Goal: Find specific page/section: Find specific page/section

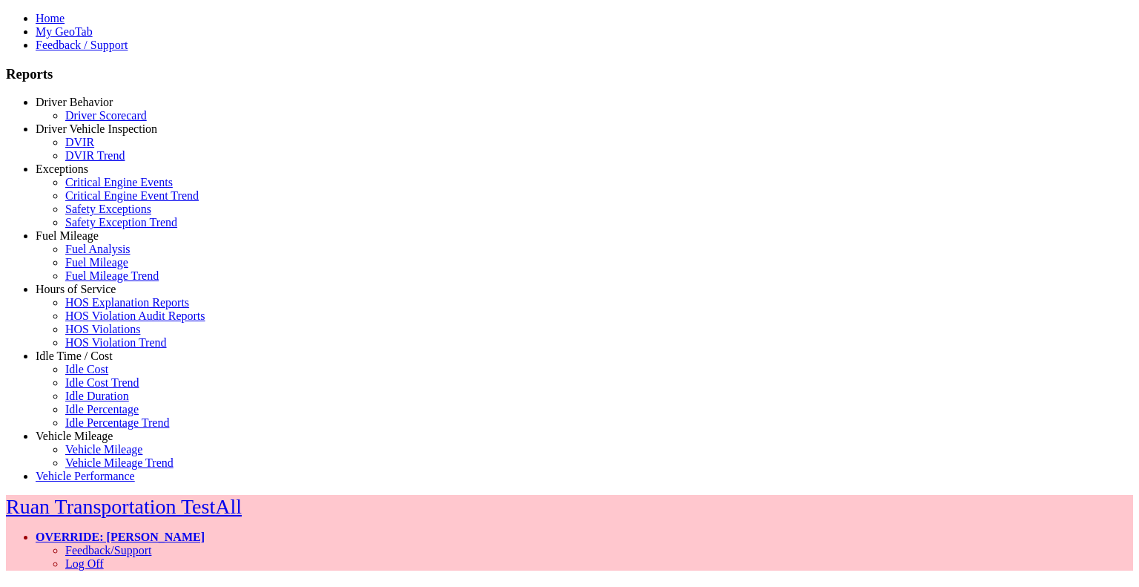
click at [65, 295] on link "Hours of Service" at bounding box center [76, 289] width 80 height 13
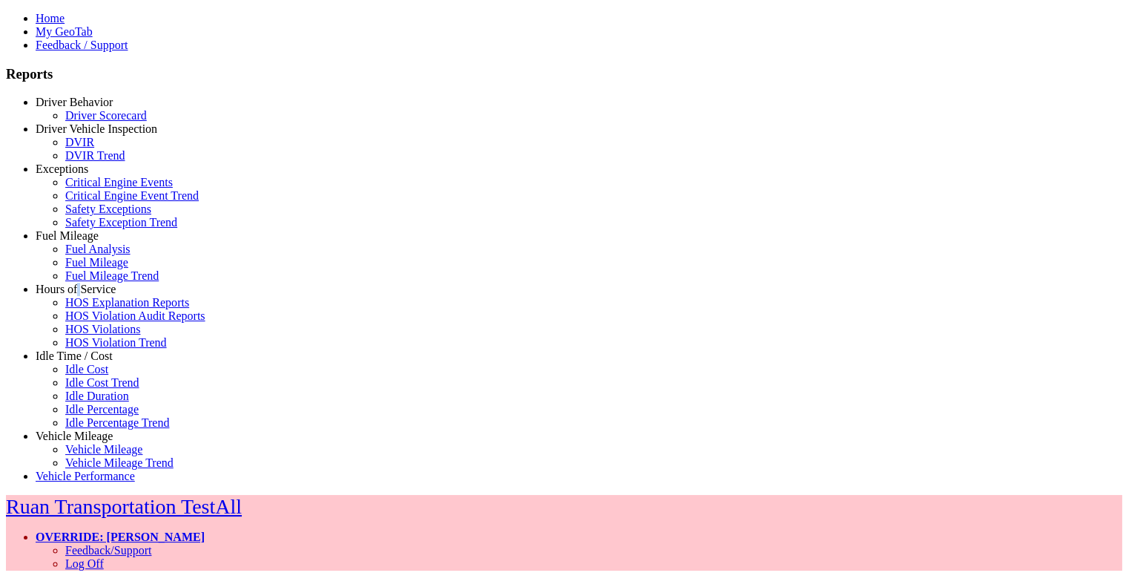
click at [82, 308] on link "HOS Explanation Reports" at bounding box center [127, 302] width 124 height 13
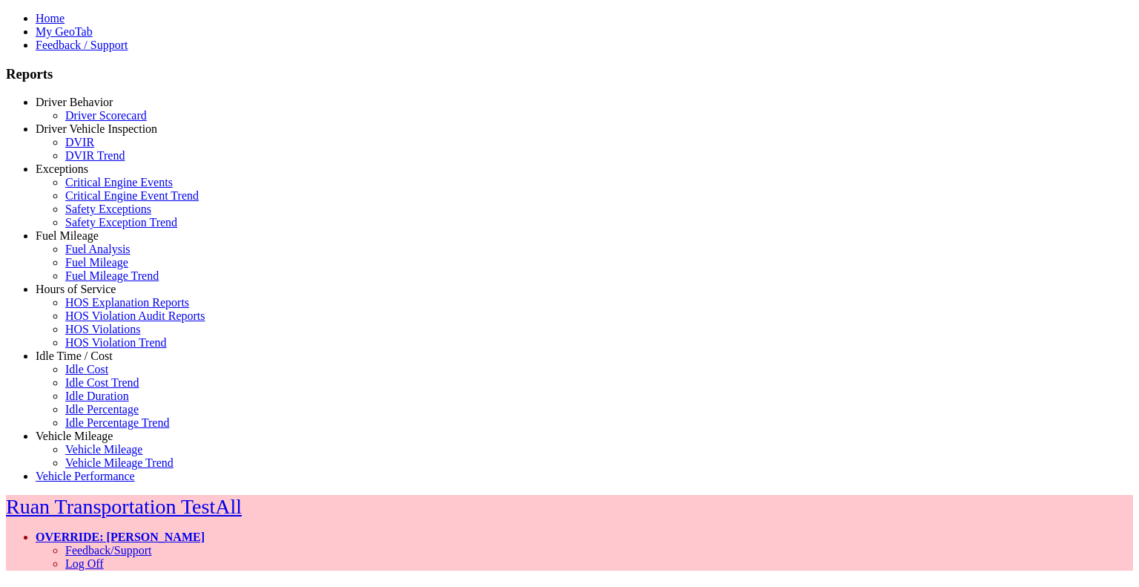
click at [205, 530] on link "OVERRIDE: [PERSON_NAME]" at bounding box center [120, 536] width 169 height 13
click at [104, 557] on link "Log Off" at bounding box center [84, 563] width 39 height 13
